Goal: Information Seeking & Learning: Learn about a topic

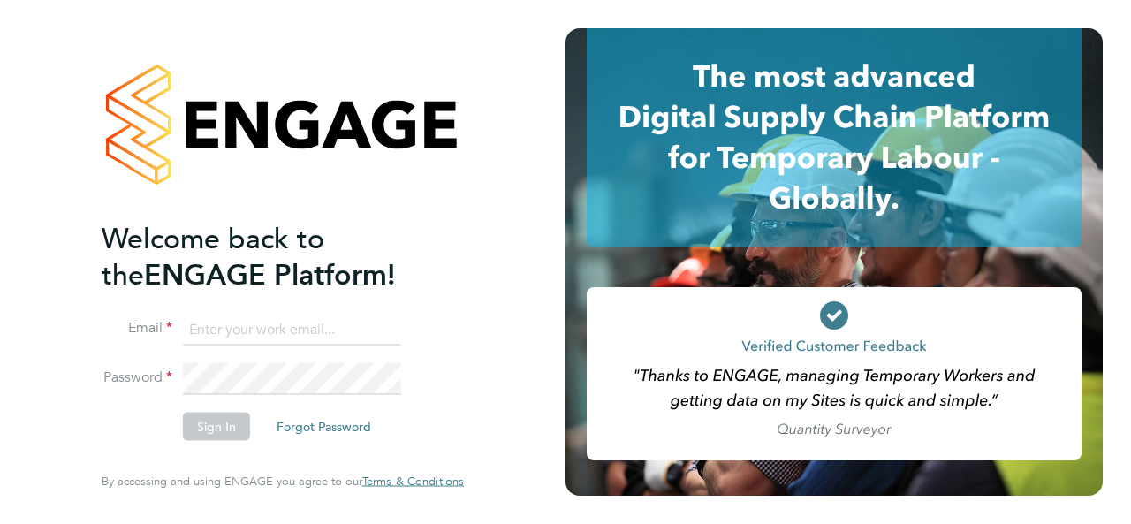
type input "auvesh.zalori@morganhunt.com"
click at [232, 420] on button "Sign In" at bounding box center [216, 426] width 67 height 28
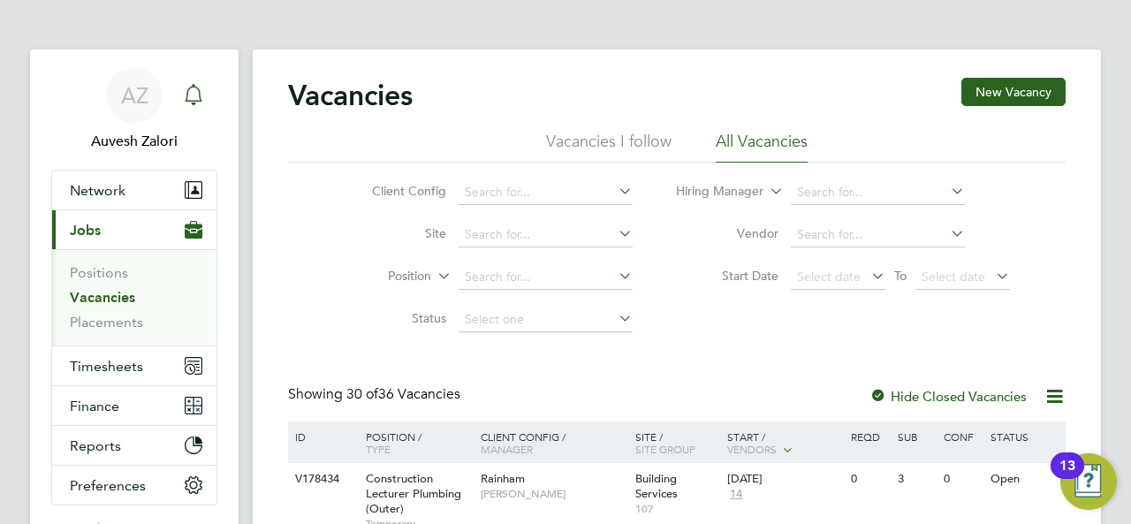
click at [193, 92] on icon "Main navigation" at bounding box center [193, 94] width 21 height 21
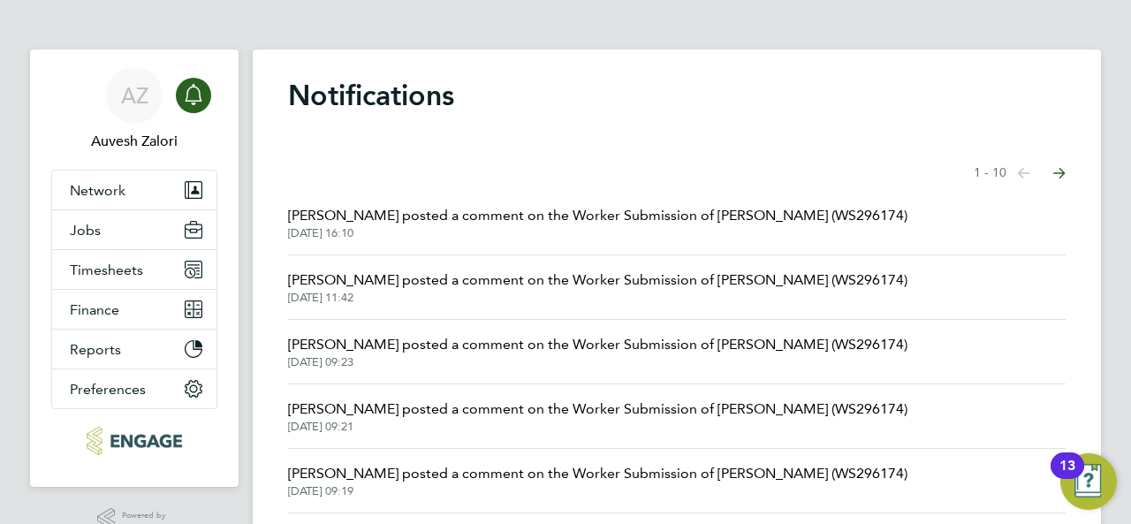
click at [563, 220] on span "[PERSON_NAME] posted a comment on the Worker Submission of [PERSON_NAME] (WS296…" at bounding box center [597, 215] width 619 height 21
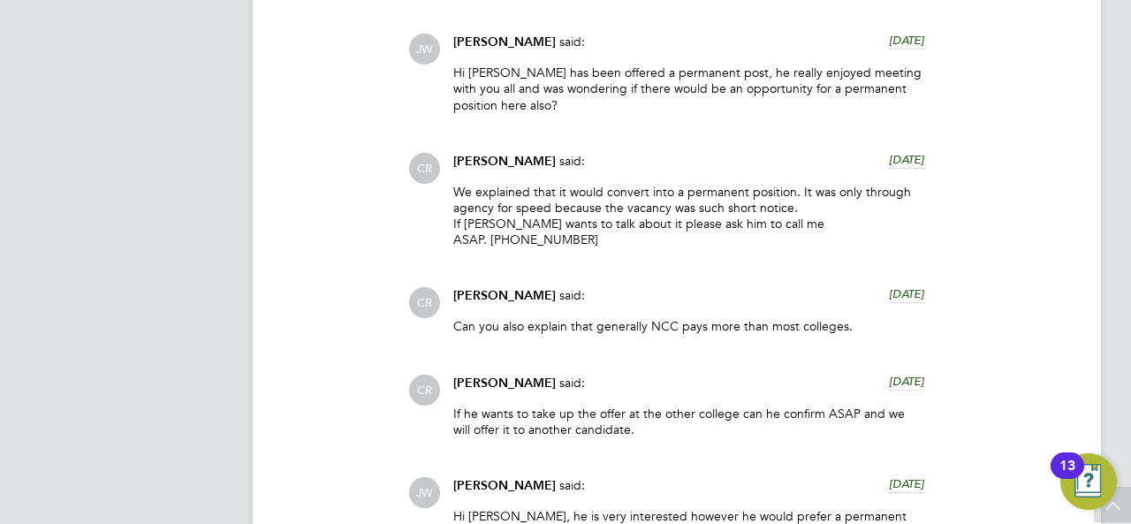
scroll to position [2738, 0]
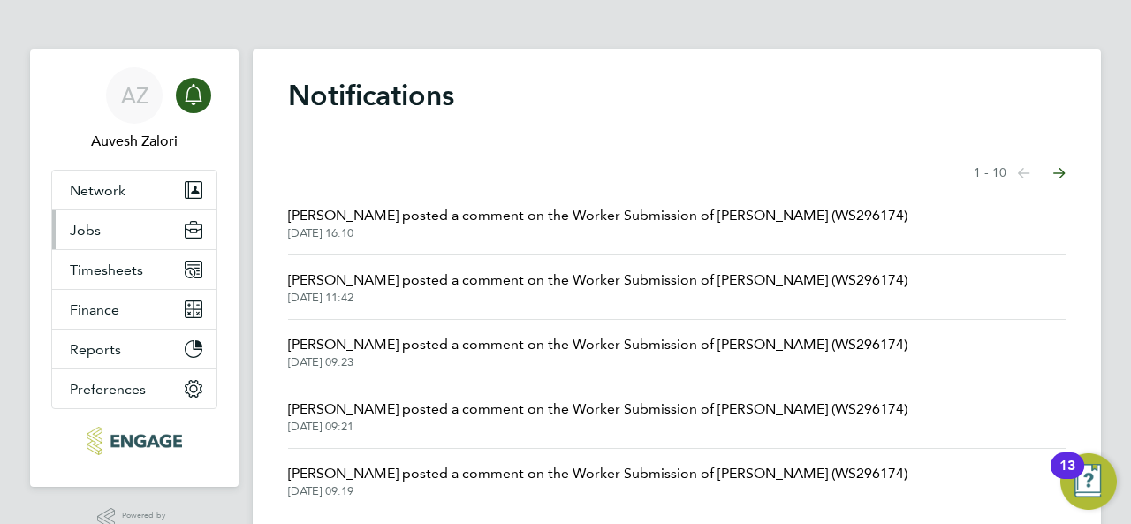
click at [116, 223] on button "Jobs" at bounding box center [134, 229] width 164 height 39
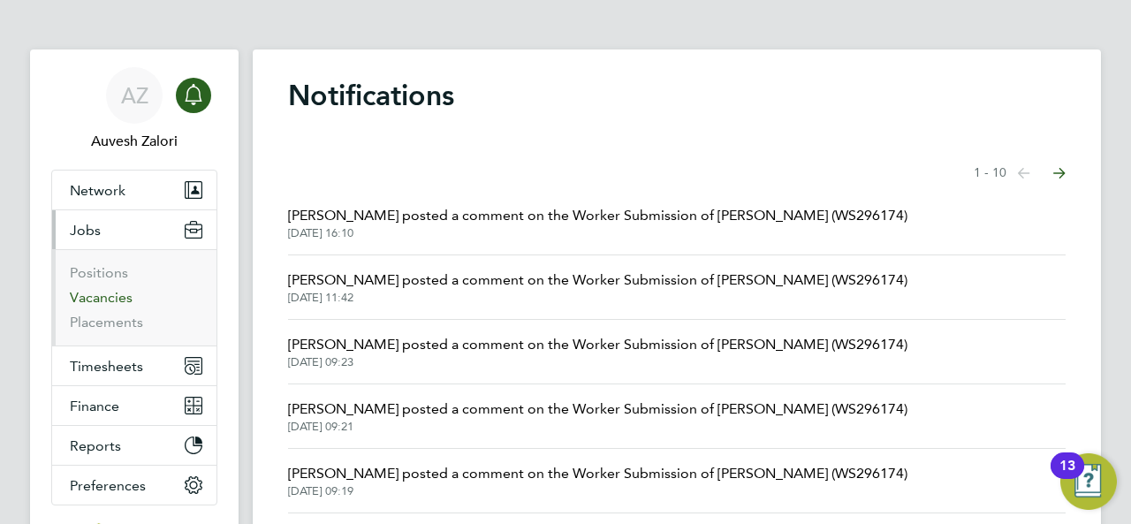
click at [109, 292] on link "Vacancies" at bounding box center [101, 297] width 63 height 17
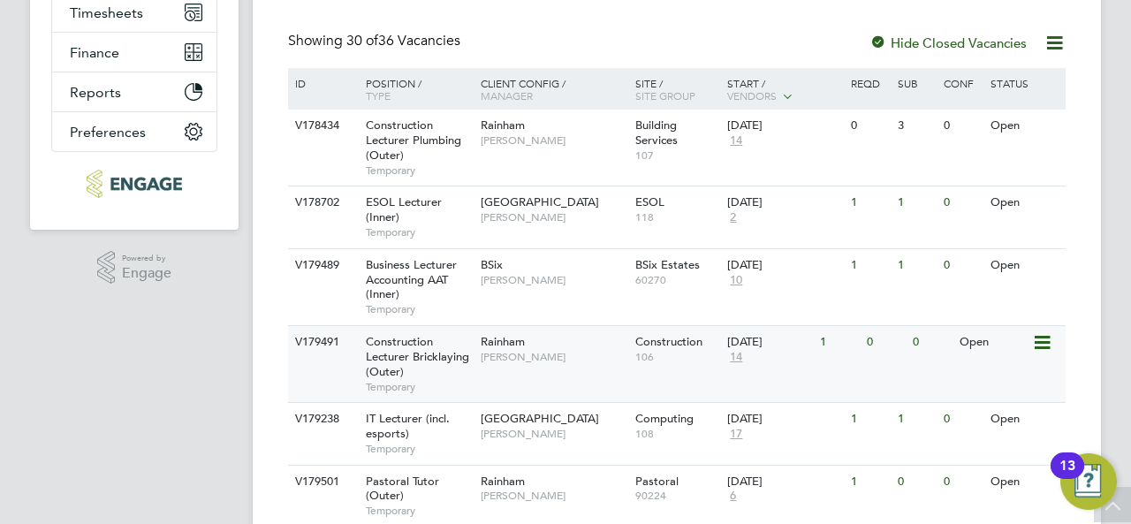
click at [412, 349] on span "Construction Lecturer Bricklaying (Outer)" at bounding box center [417, 356] width 103 height 45
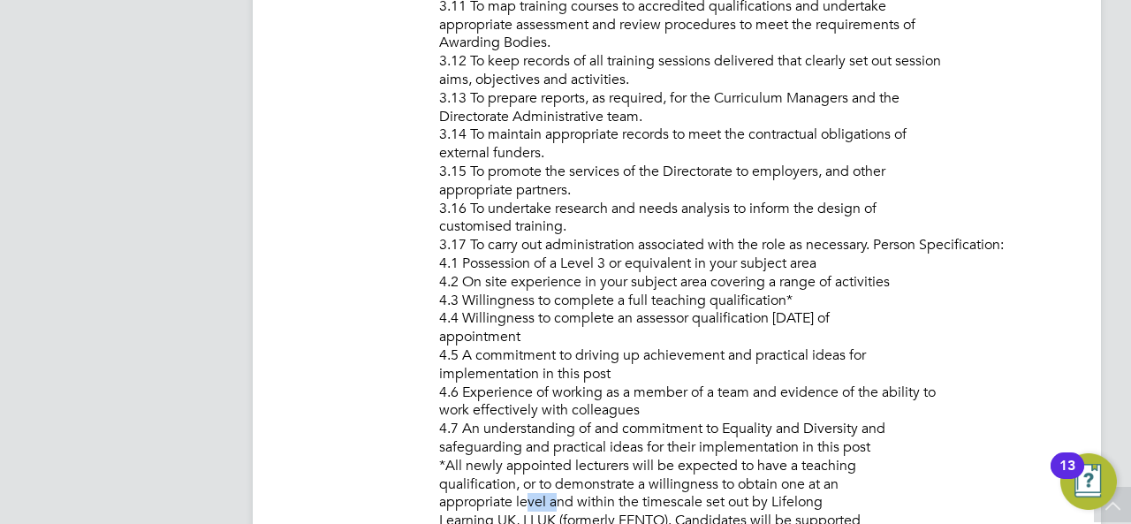
scroll to position [2513, 0]
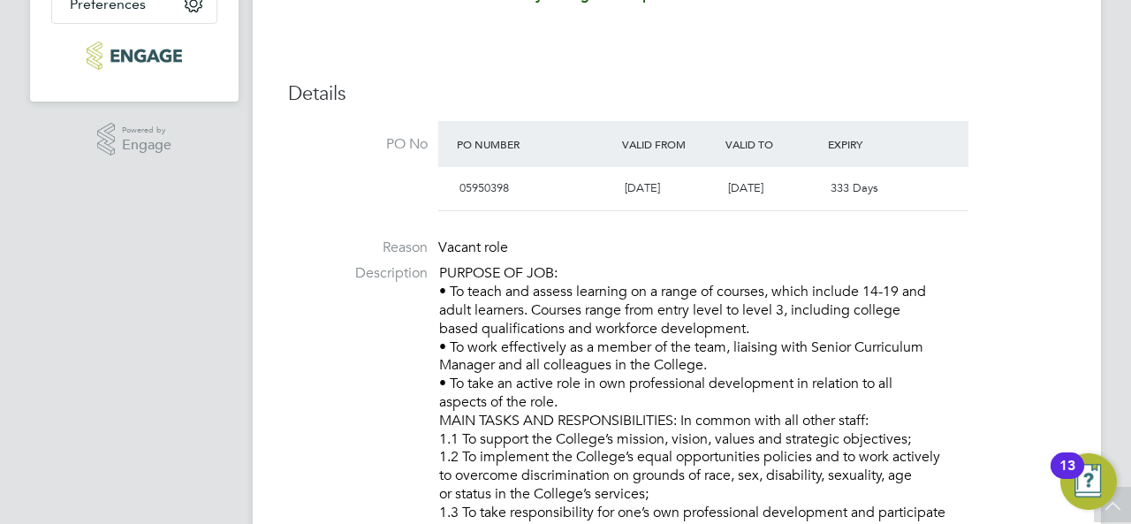
scroll to position [746, 0]
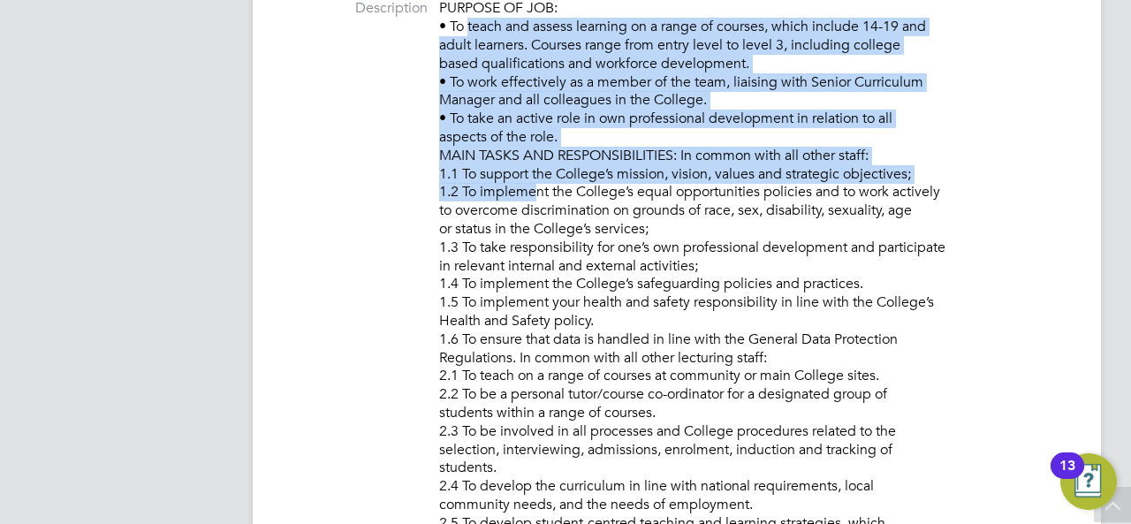
drag, startPoint x: 454, startPoint y: 21, endPoint x: 513, endPoint y: 190, distance: 178.8
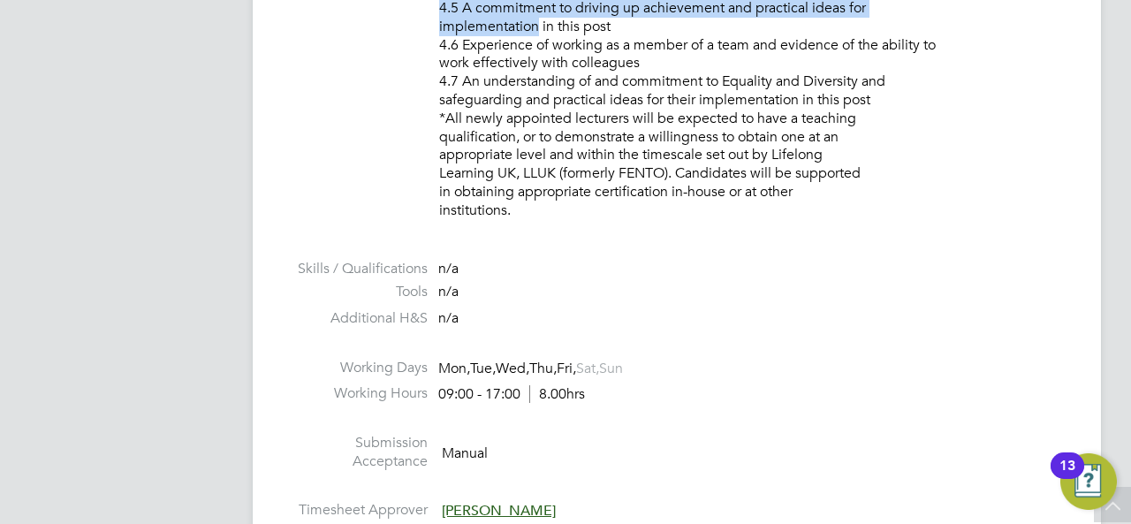
scroll to position [2401, 0]
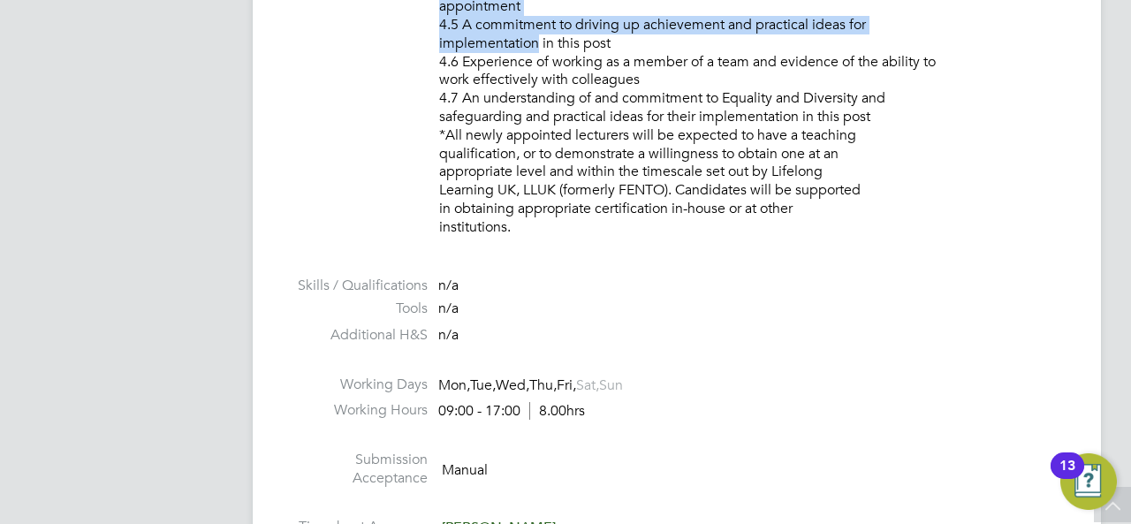
drag, startPoint x: 450, startPoint y: 20, endPoint x: 652, endPoint y: 246, distance: 302.7
copy p "To teach and assess learning on a range of courses, which include 14-19 and adu…"
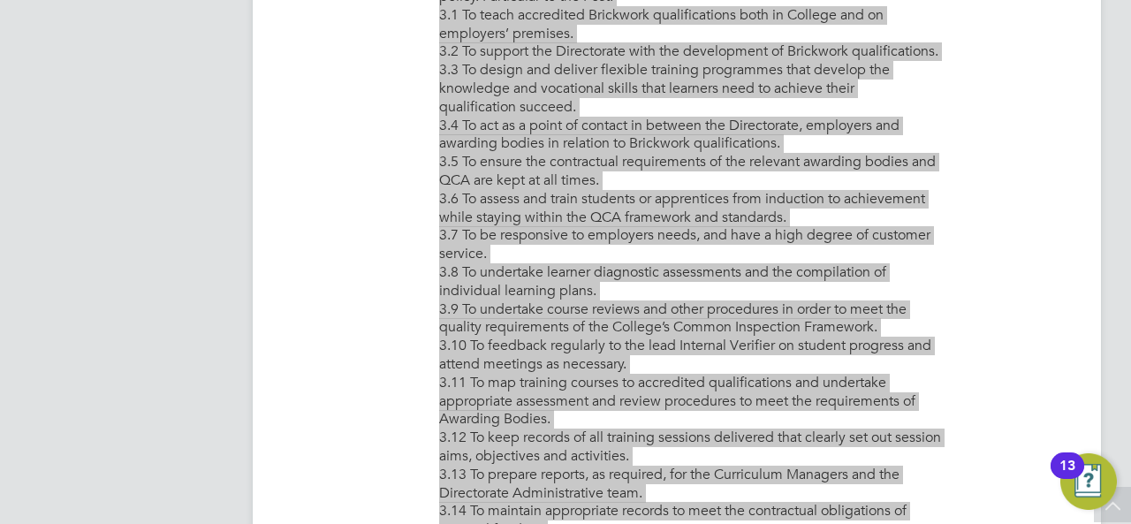
scroll to position [1077, 0]
